Goal: Task Accomplishment & Management: Manage account settings

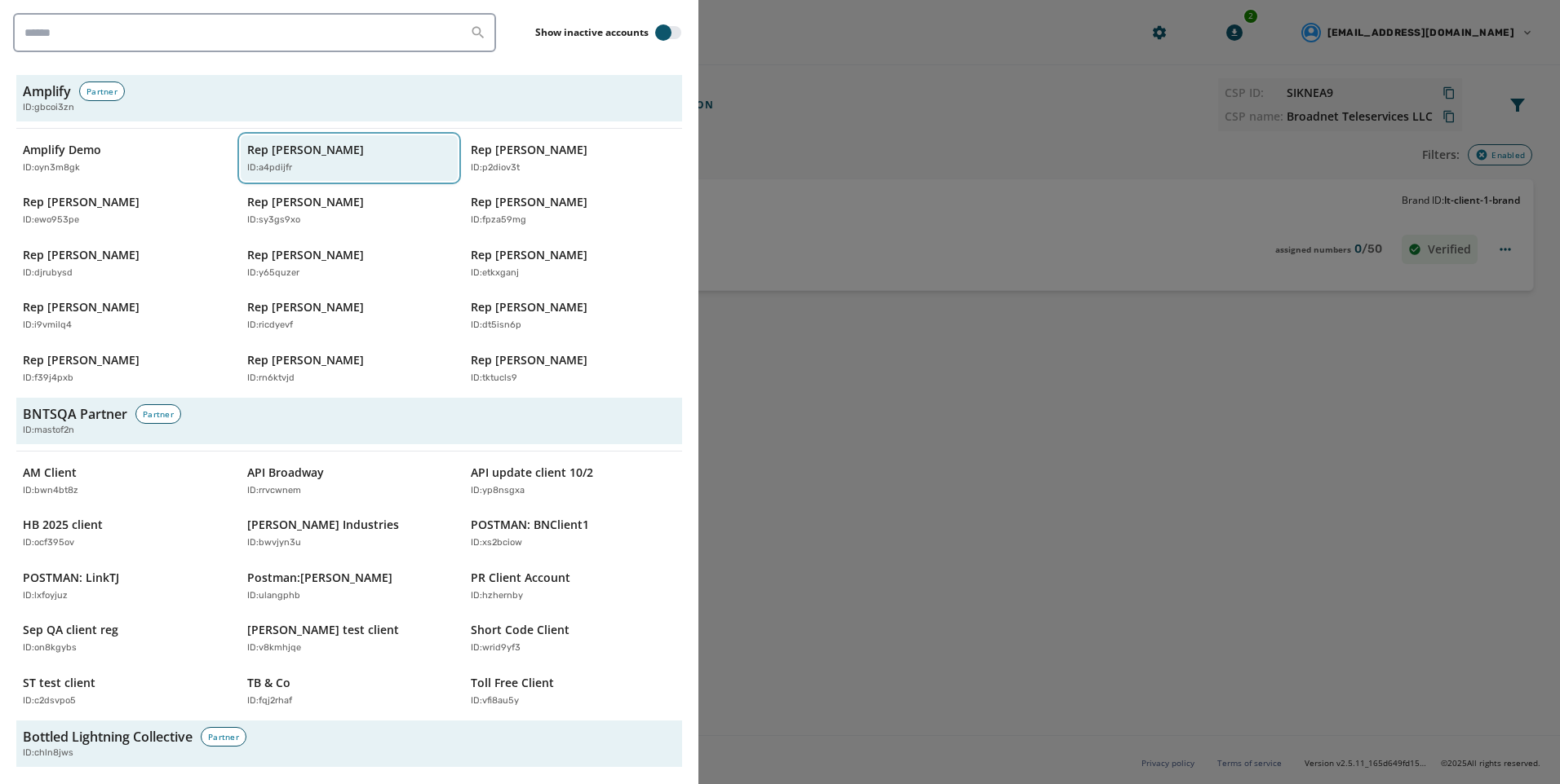
click at [397, 154] on div "Rep [PERSON_NAME] ID: a4pdijfr" at bounding box center [341, 158] width 189 height 33
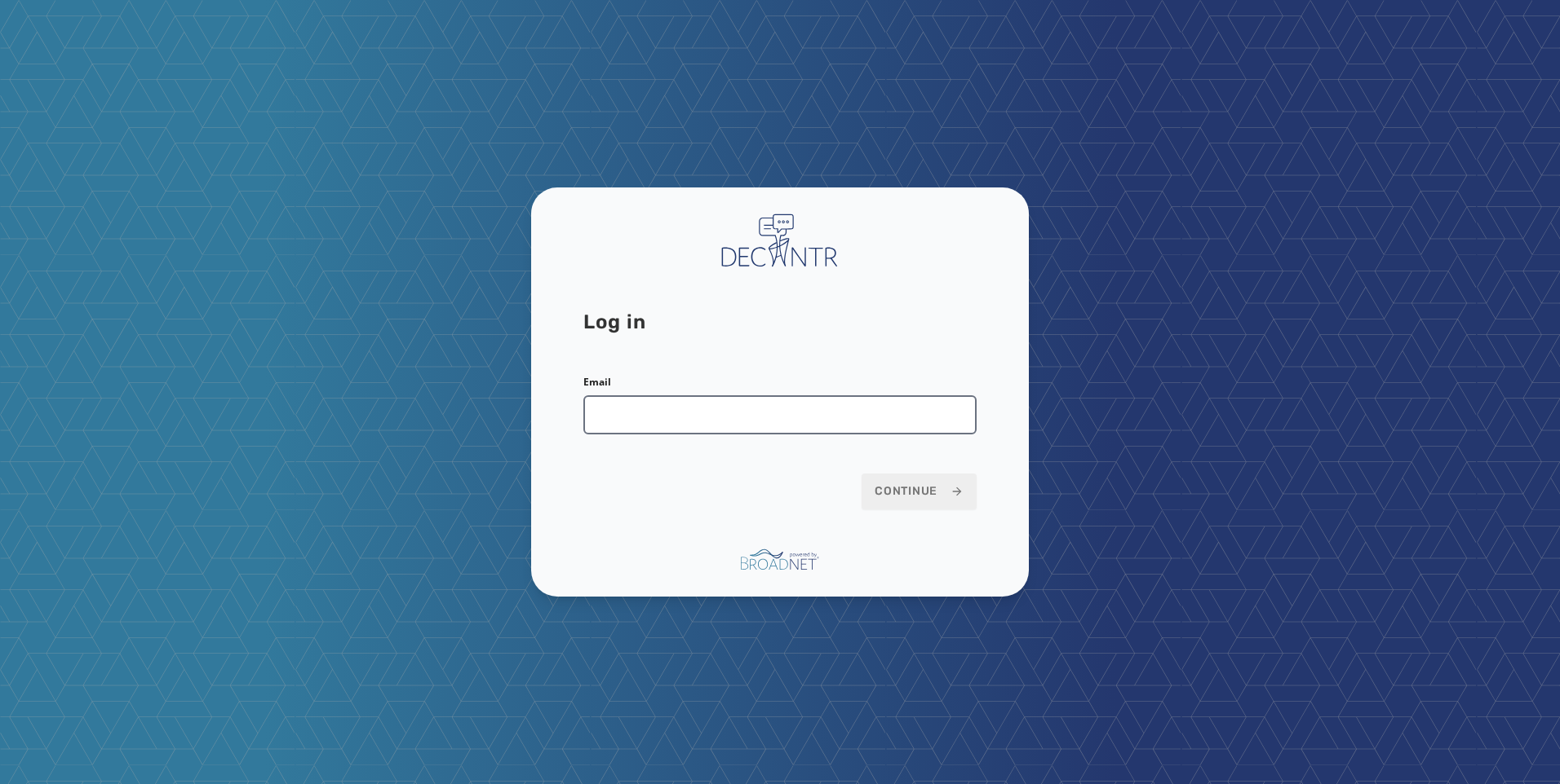
click at [823, 419] on input "Email" at bounding box center [780, 414] width 394 height 39
type input "**********"
click at [951, 479] on button "Continue" at bounding box center [918, 491] width 115 height 36
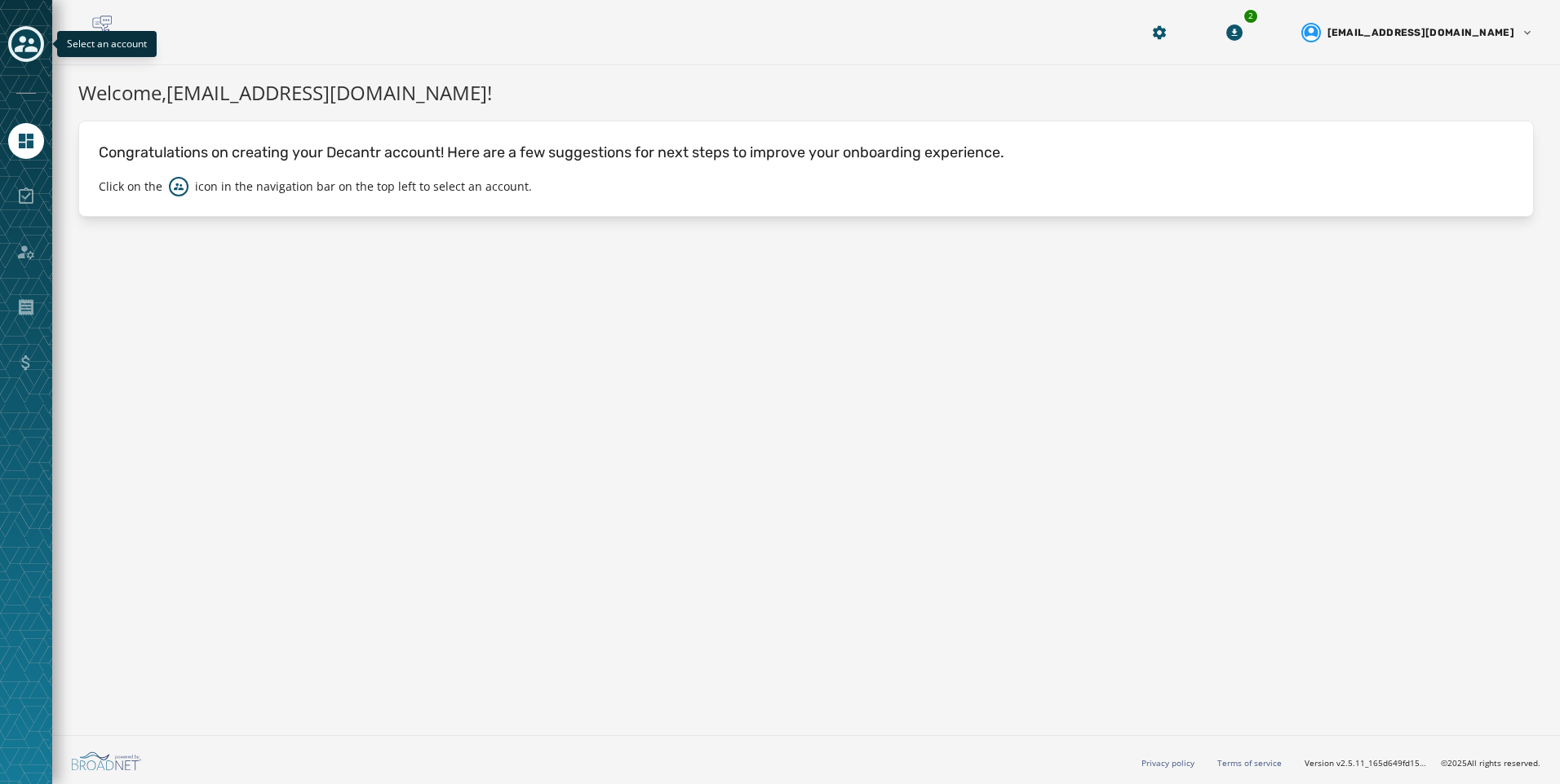
click at [33, 36] on icon "Toggle account select drawer" at bounding box center [26, 44] width 23 height 23
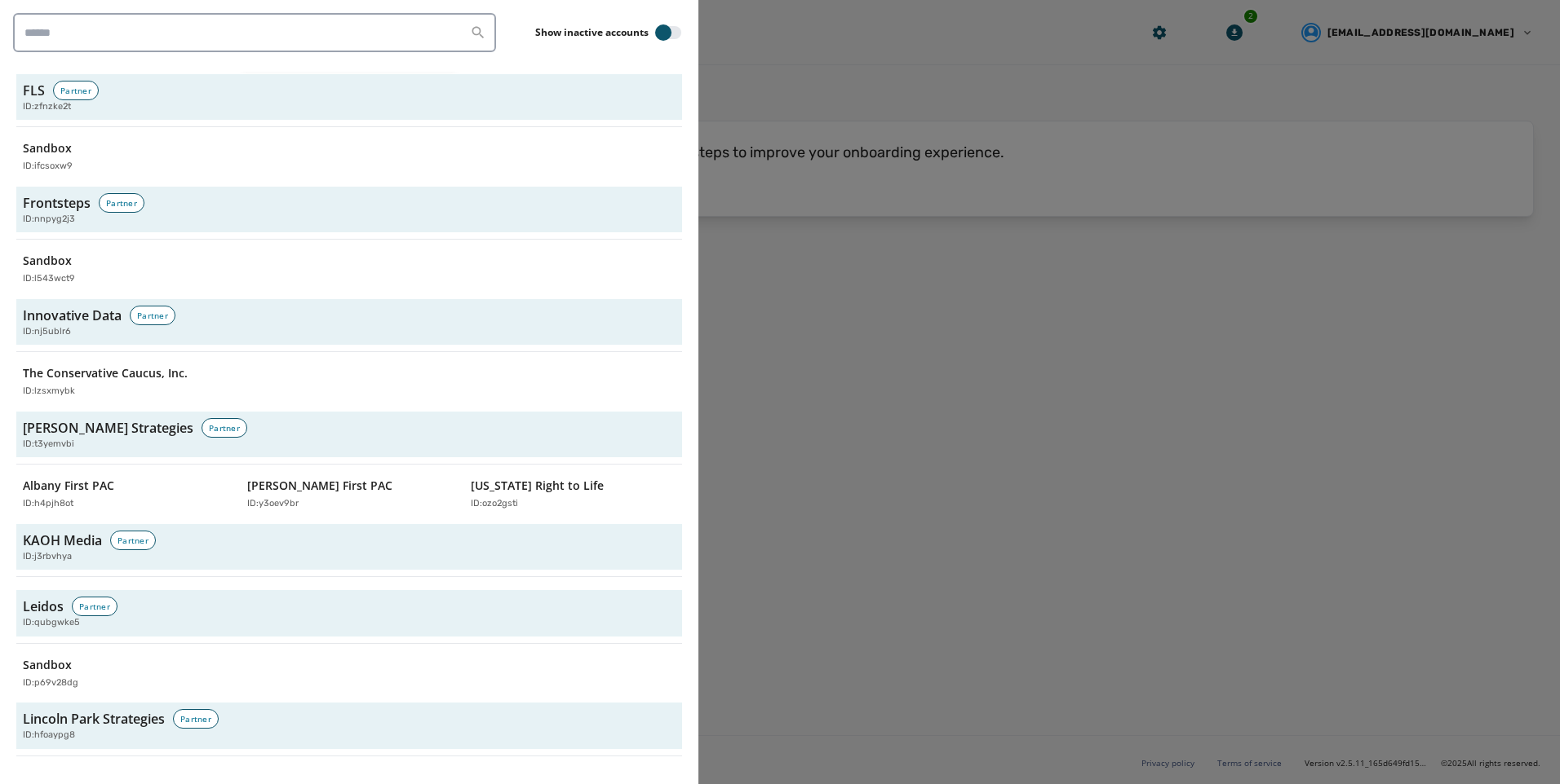
scroll to position [3425, 0]
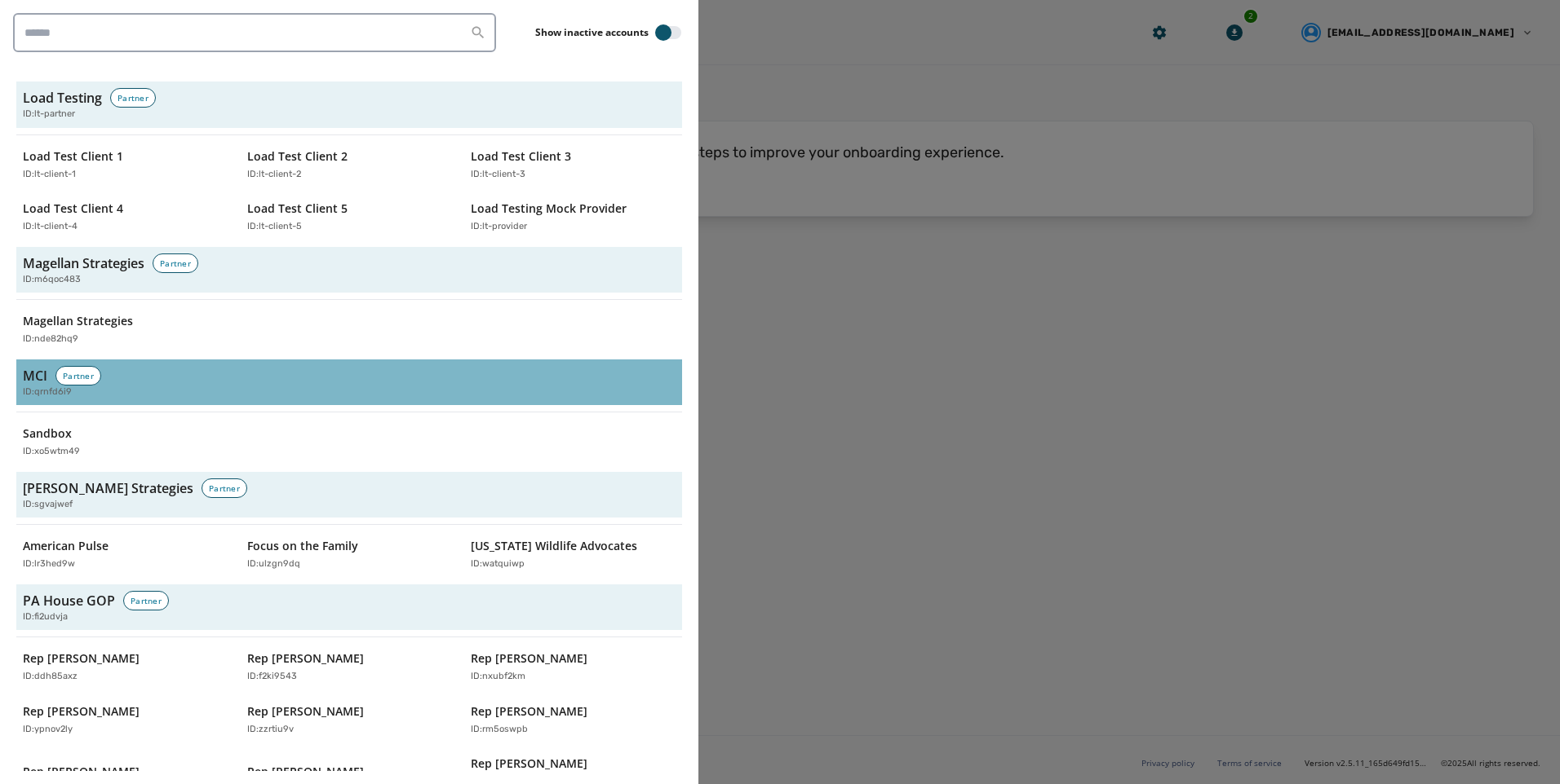
click at [40, 386] on span "ID: qrnfd6i9" at bounding box center [47, 392] width 49 height 14
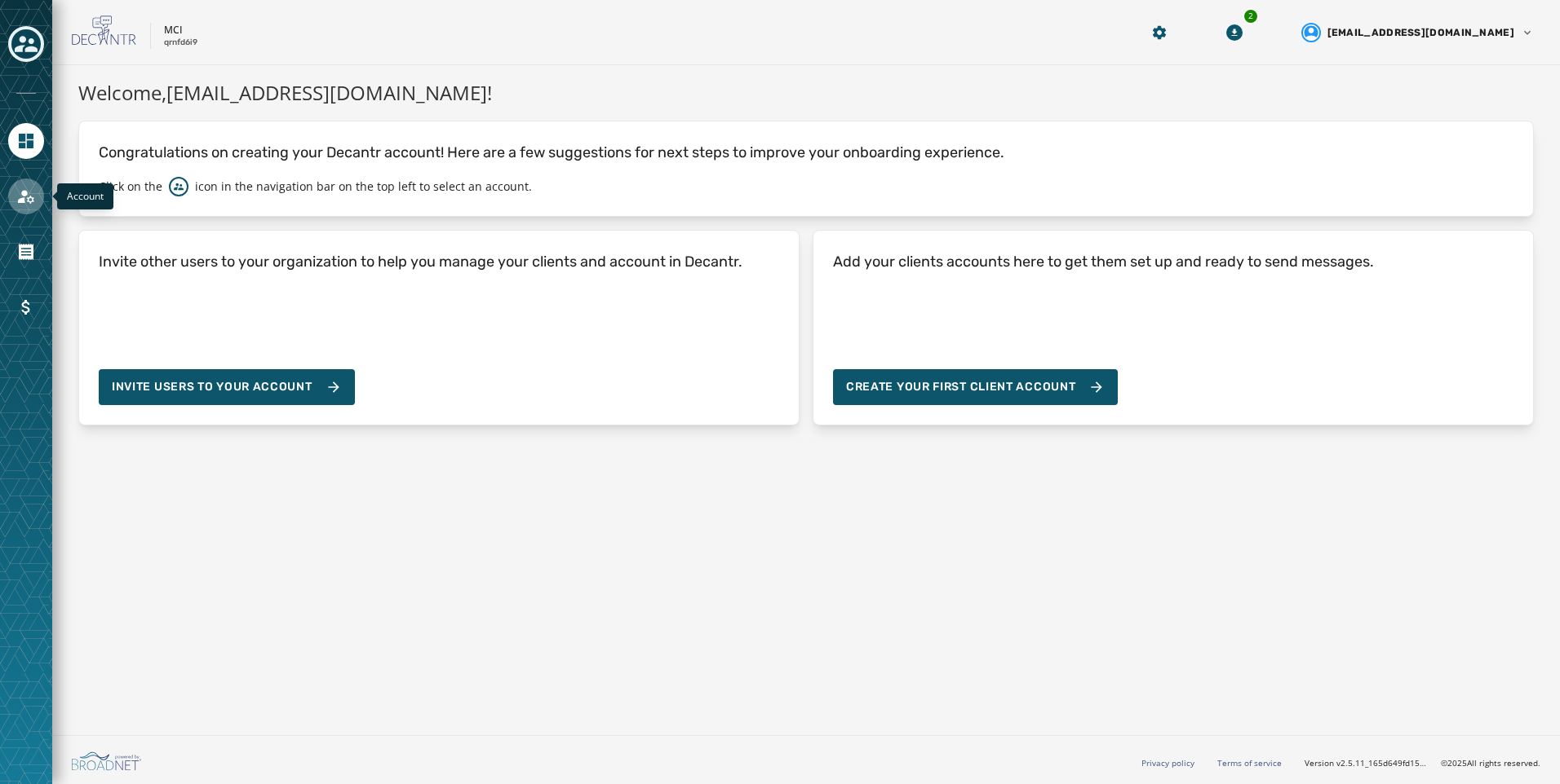
click at [16, 188] on link "Navigate to Account" at bounding box center [26, 197] width 36 height 36
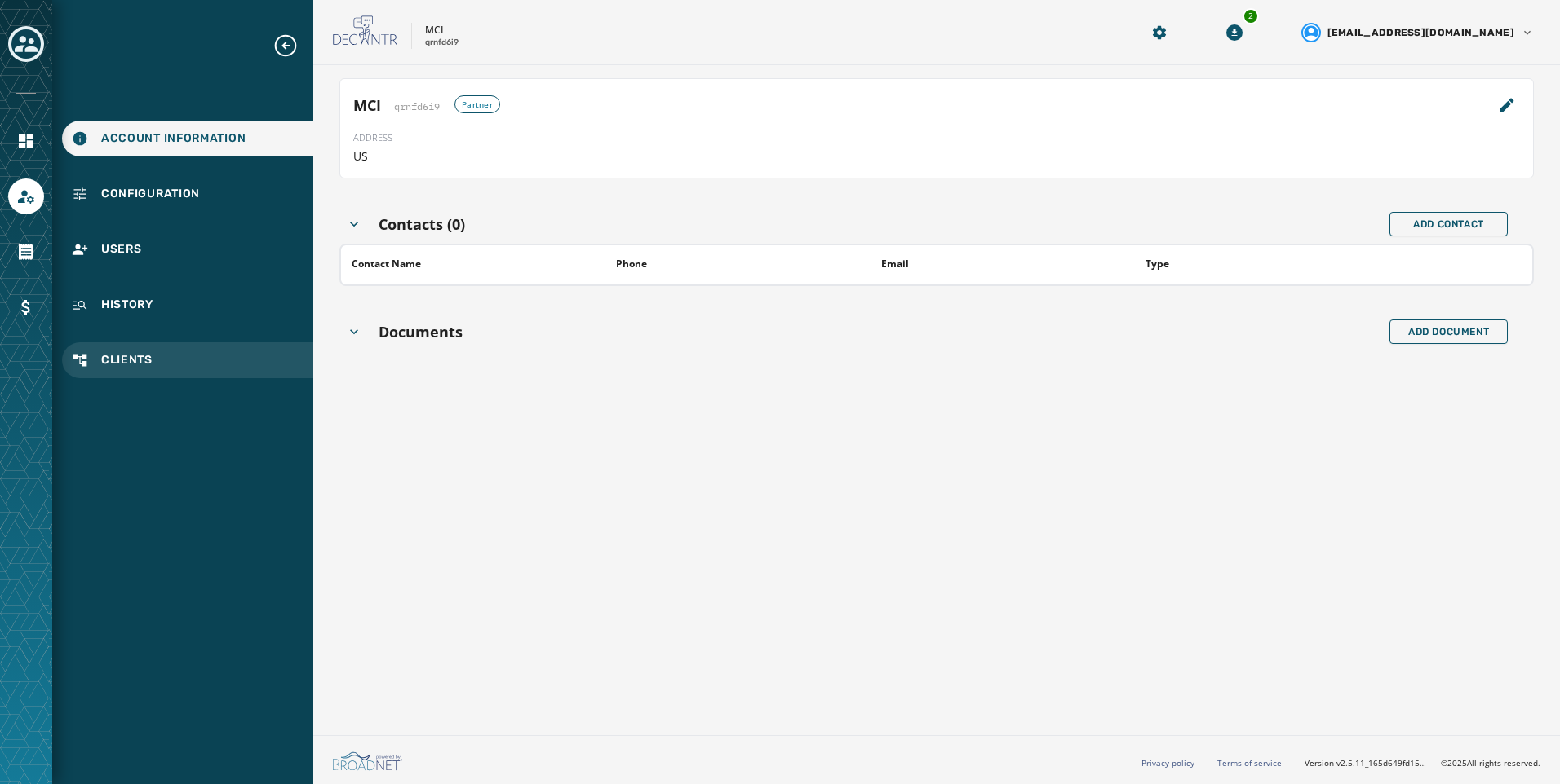
click at [131, 355] on span "Clients" at bounding box center [126, 361] width 51 height 16
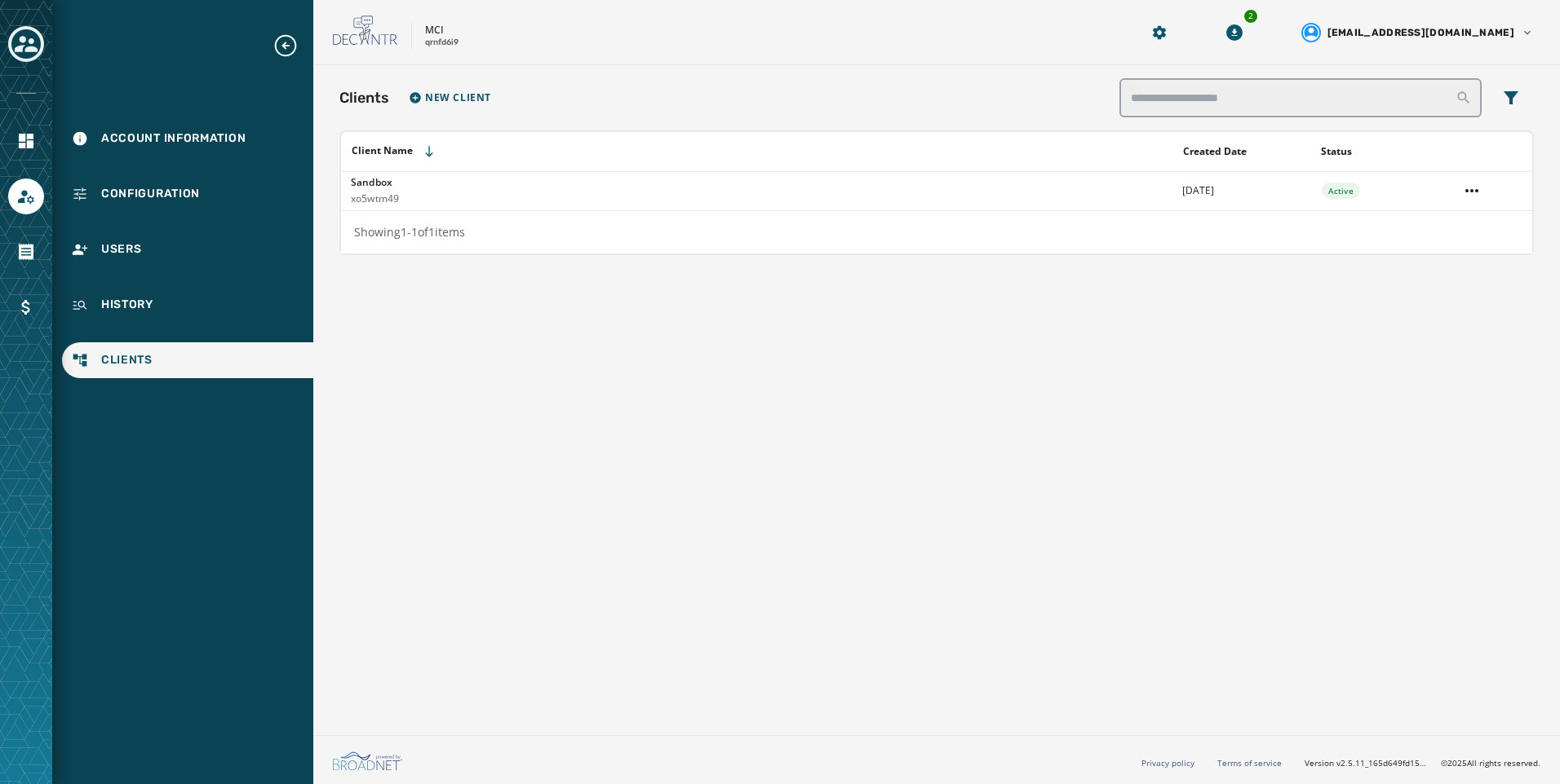
click at [114, 230] on div "Account Information Configuration Users History Clients" at bounding box center [182, 206] width 261 height 346
click at [114, 250] on span "Users" at bounding box center [121, 250] width 41 height 16
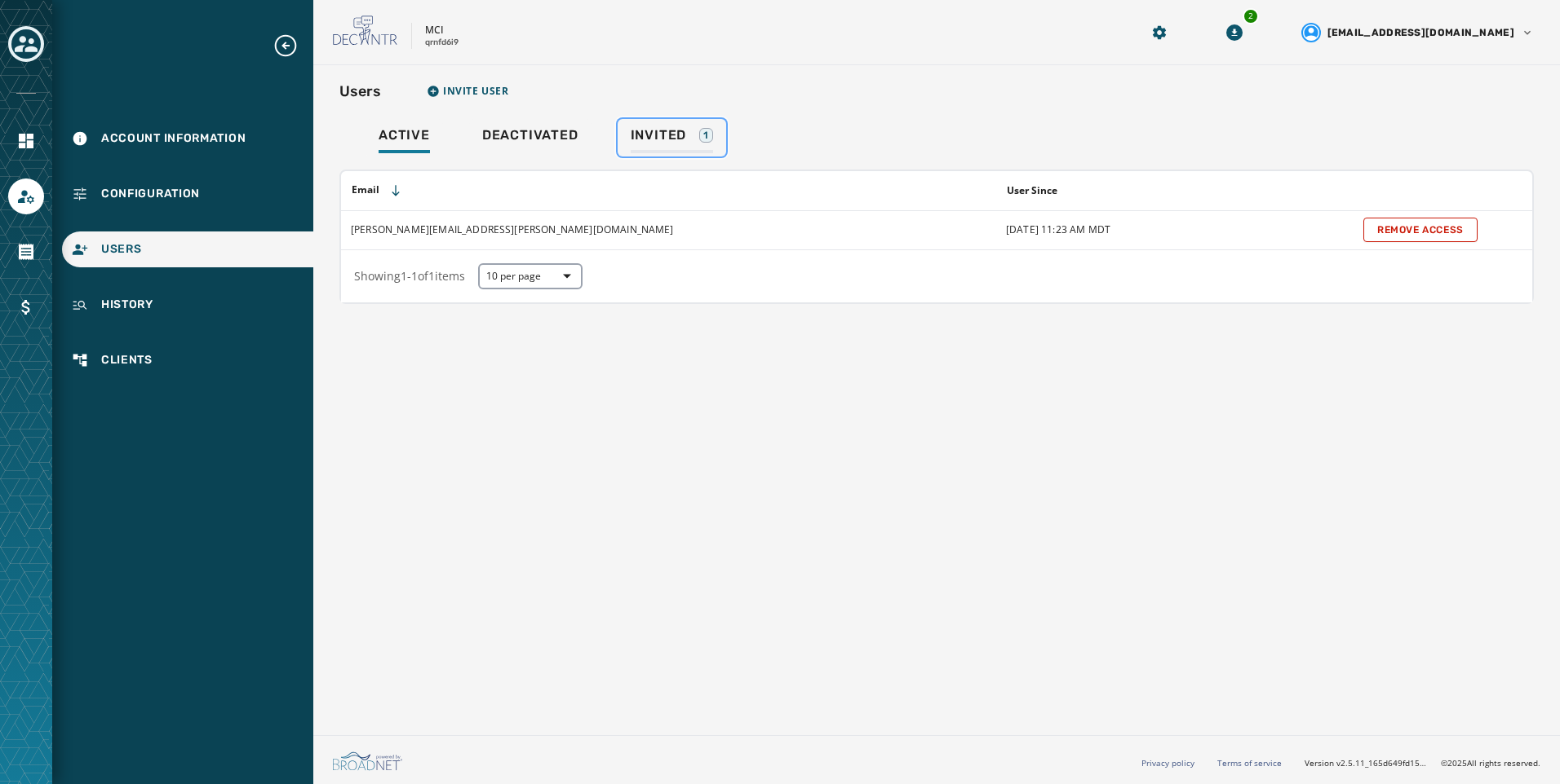
click at [651, 142] on span "Invited" at bounding box center [659, 135] width 56 height 16
click at [412, 143] on span "Active" at bounding box center [404, 135] width 51 height 16
click at [619, 626] on div "Users Invite User Active Deactivated Invited 1 Email User Since chad.miller@mci…" at bounding box center [937, 396] width 1247 height 664
click at [206, 209] on div "Configuration" at bounding box center [187, 194] width 251 height 36
